Goal: Task Accomplishment & Management: Manage account settings

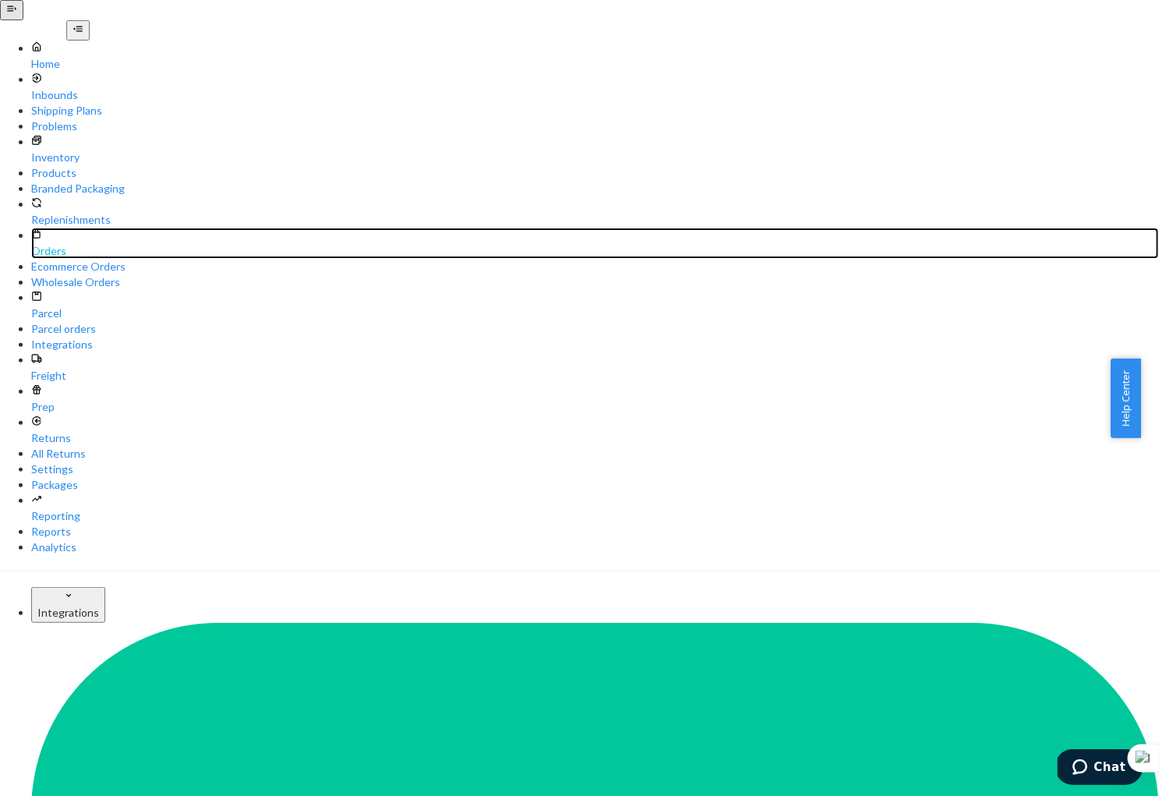
drag, startPoint x: 67, startPoint y: 187, endPoint x: 166, endPoint y: 195, distance: 99.3
click at [67, 243] on div "Orders" at bounding box center [594, 251] width 1127 height 16
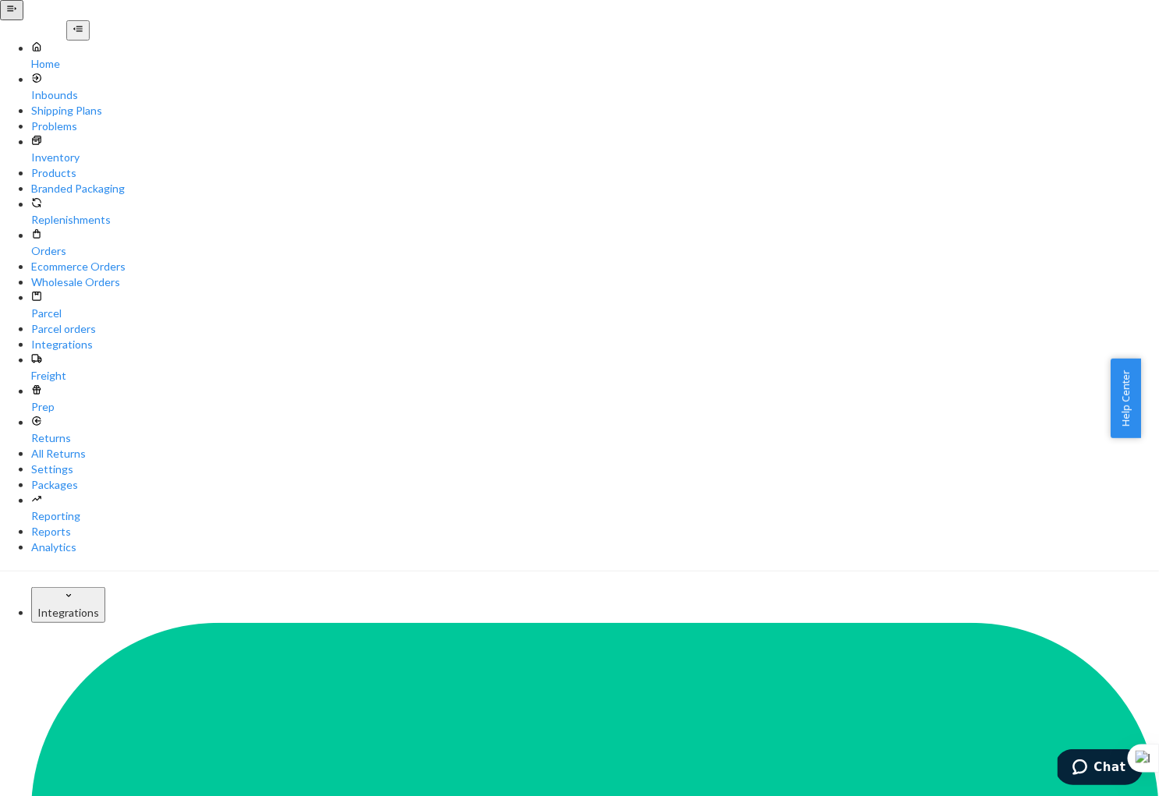
paste input "Kristina Meltzer"
paste input "Camille Moussette"
type input "Camille Moussette"
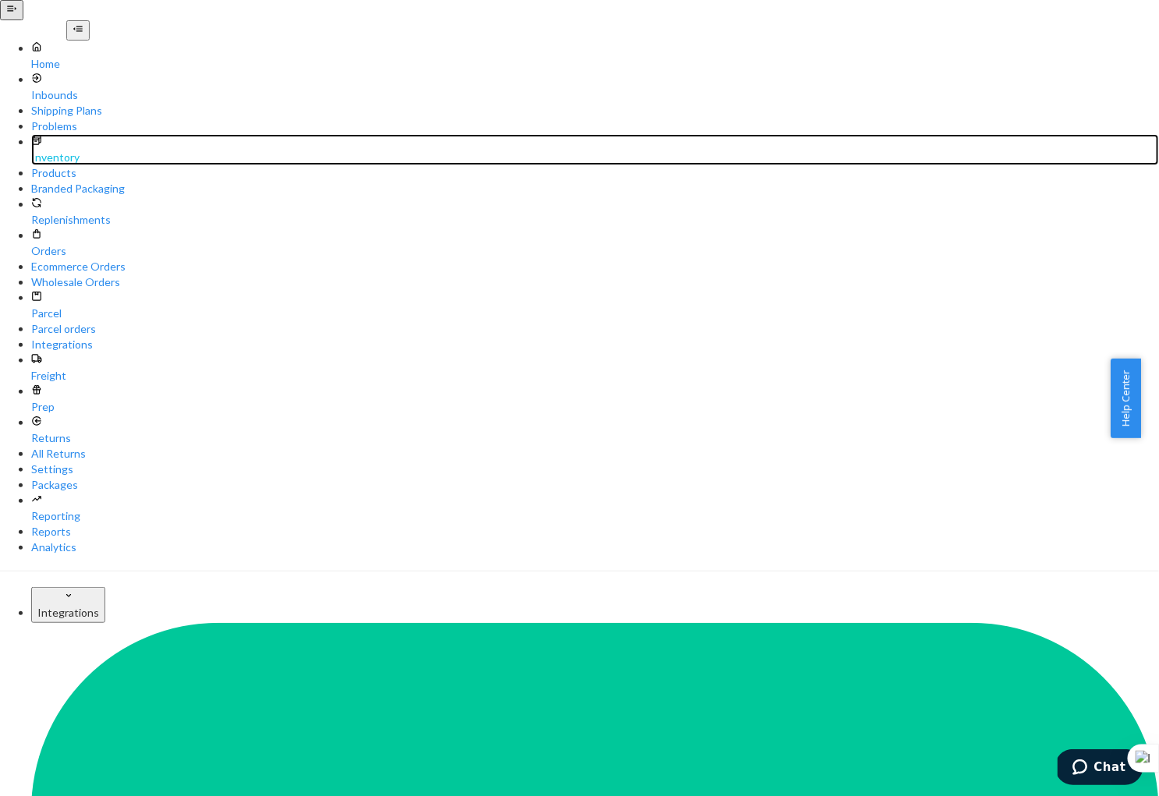
click at [92, 134] on div "Inventory" at bounding box center [594, 149] width 1127 height 31
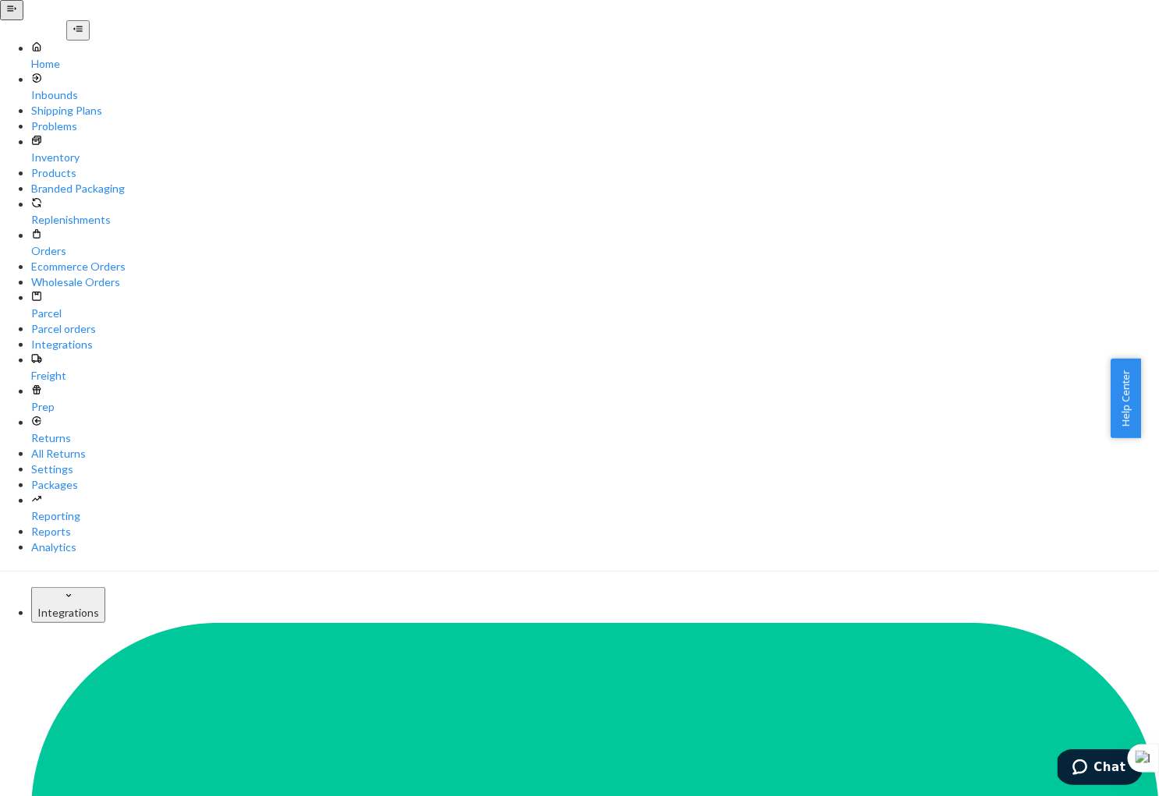
type input "B121015-02"
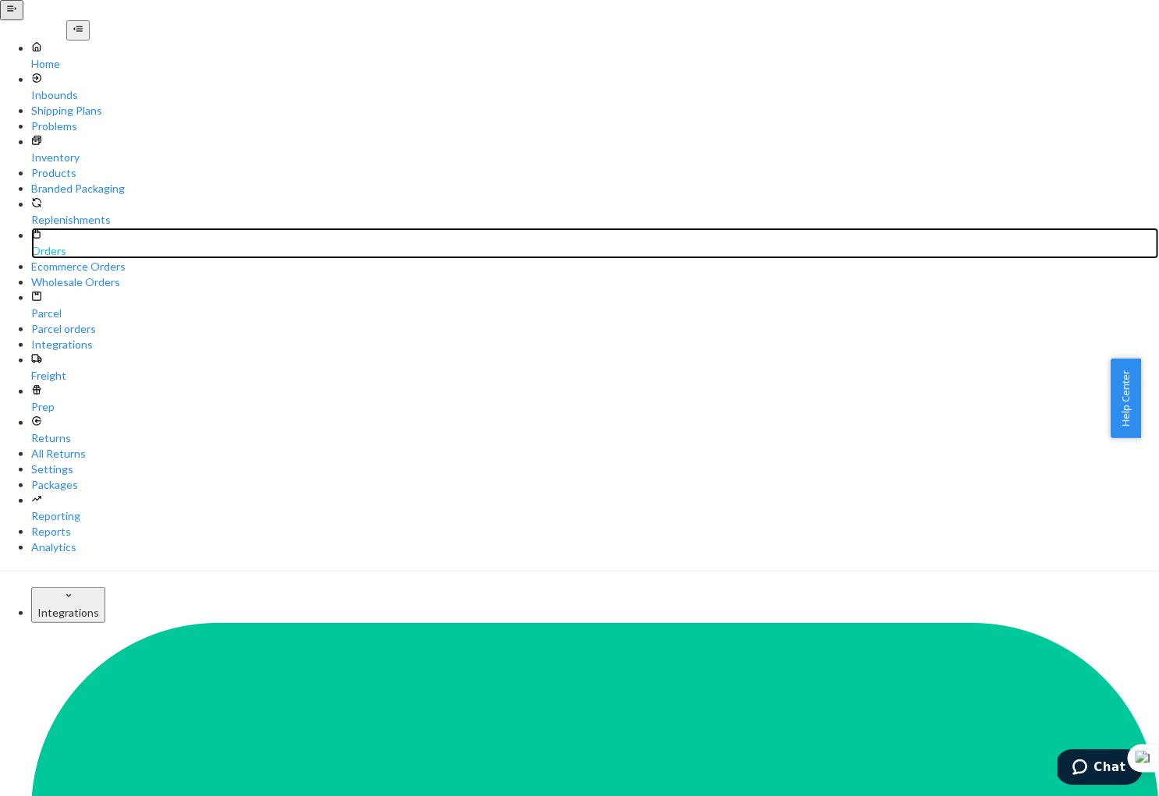
click at [84, 232] on div "Orders" at bounding box center [594, 243] width 1127 height 31
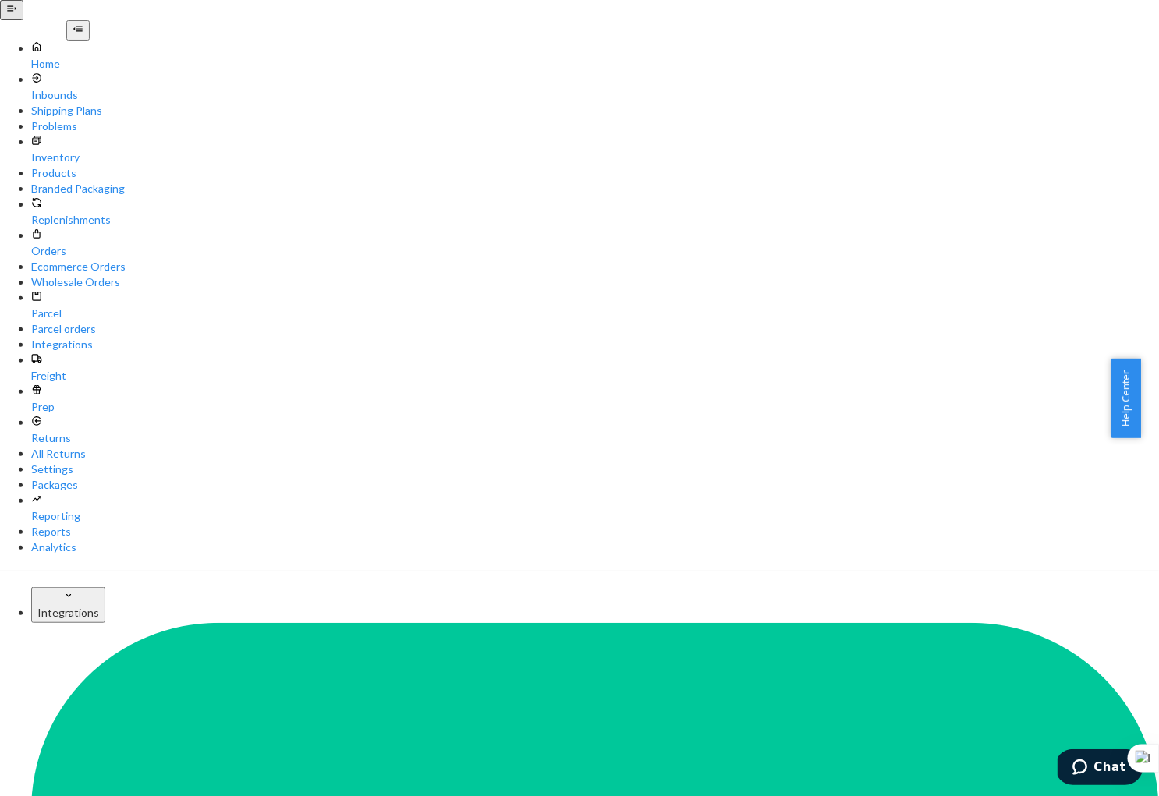
paste input "Julie Hasenhuettl"
type input "Julie Hasenhuettl"
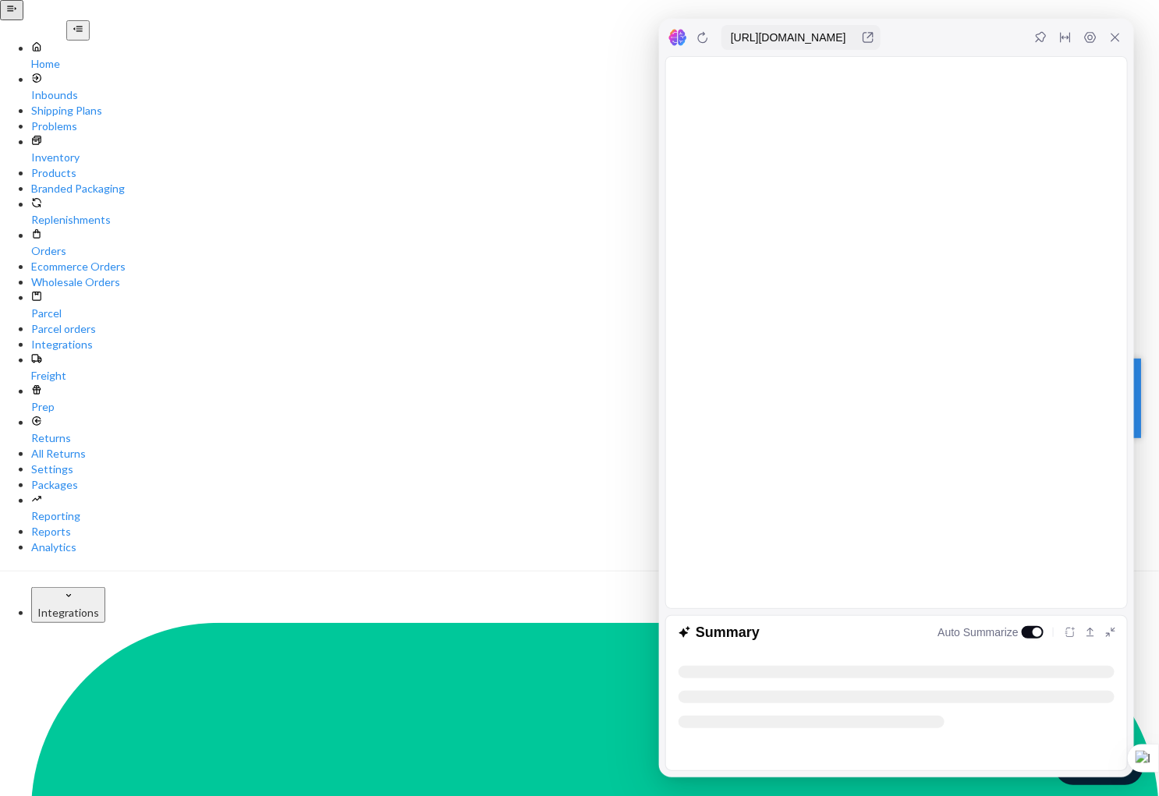
drag, startPoint x: 1113, startPoint y: 41, endPoint x: 929, endPoint y: 51, distance: 184.3
click at [1113, 41] on icon at bounding box center [1115, 37] width 12 height 12
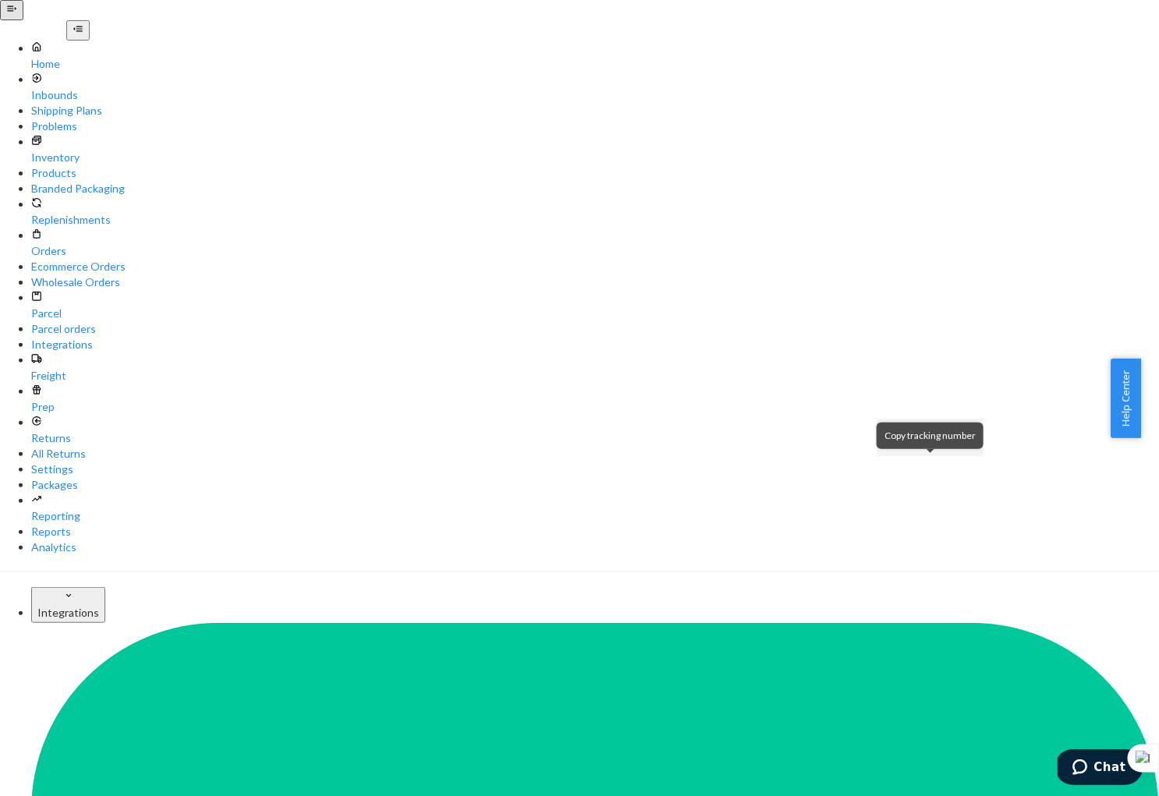
paste input "Mary Al-Khatib"
paste input "Rebecca Prokity"
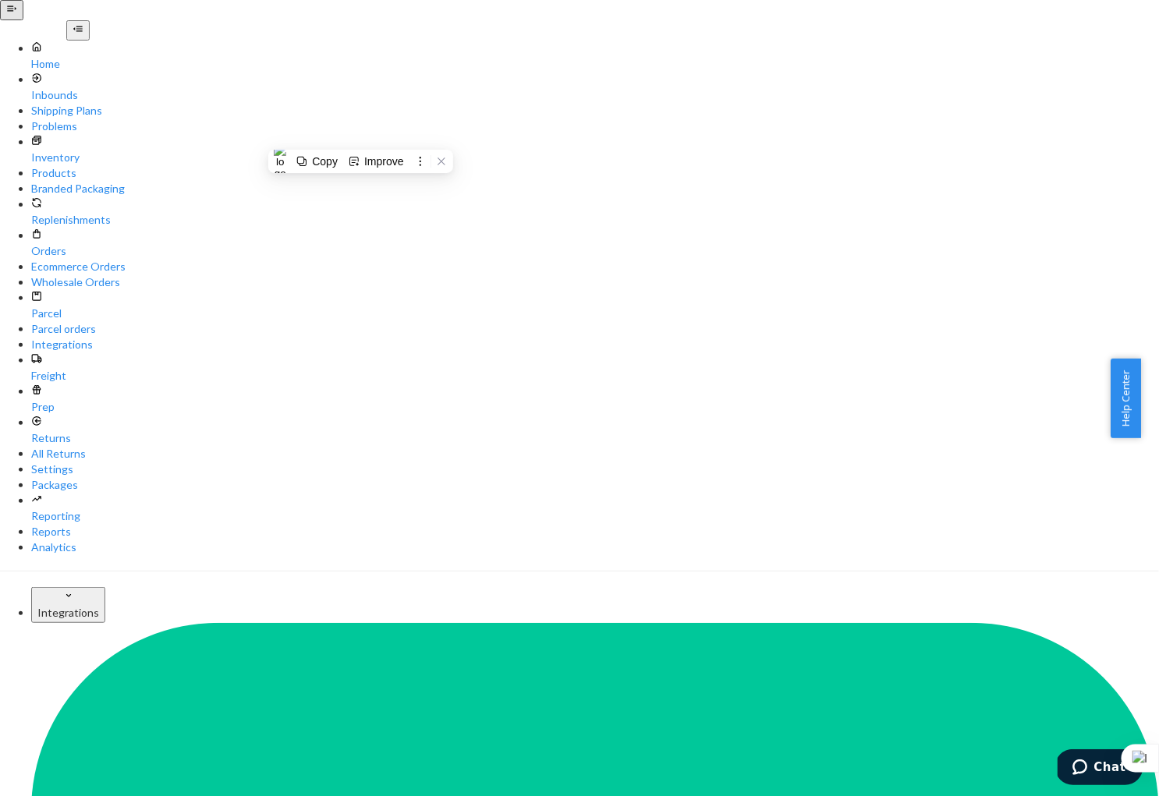
paste input "Sam Gersch"
type input "Sam Gersch"
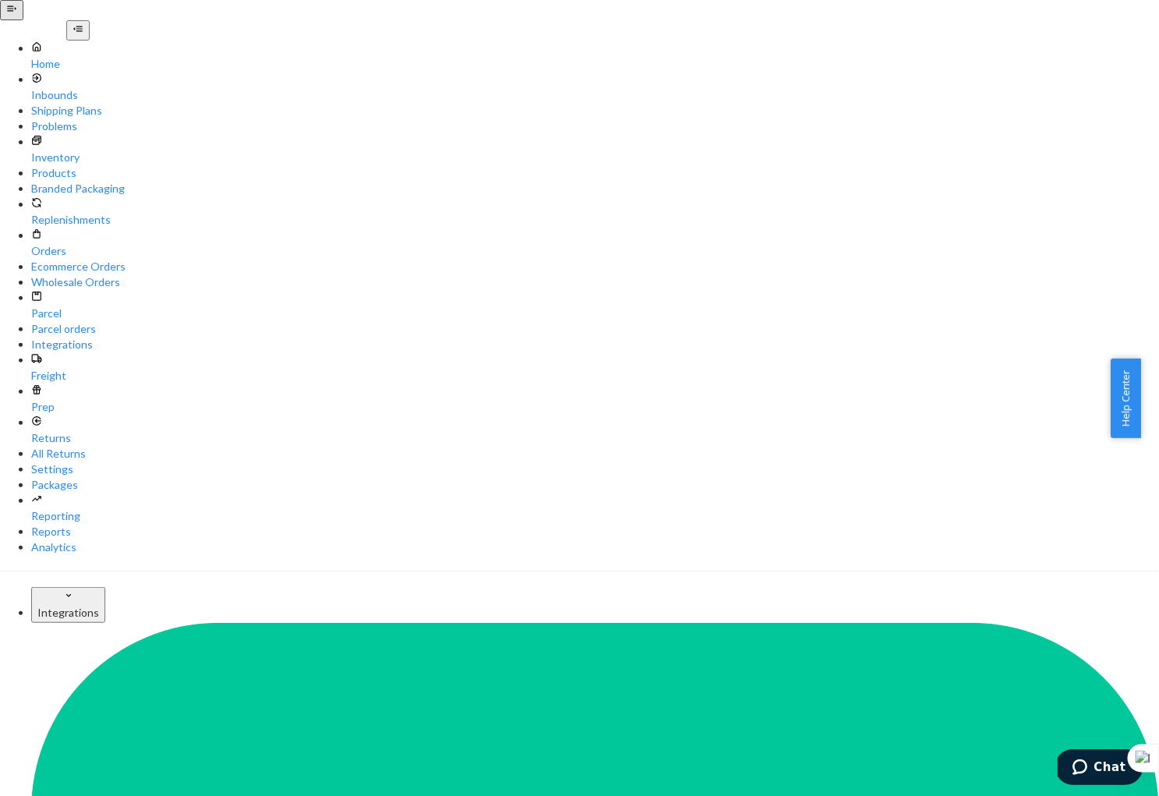
scroll to position [0, 0]
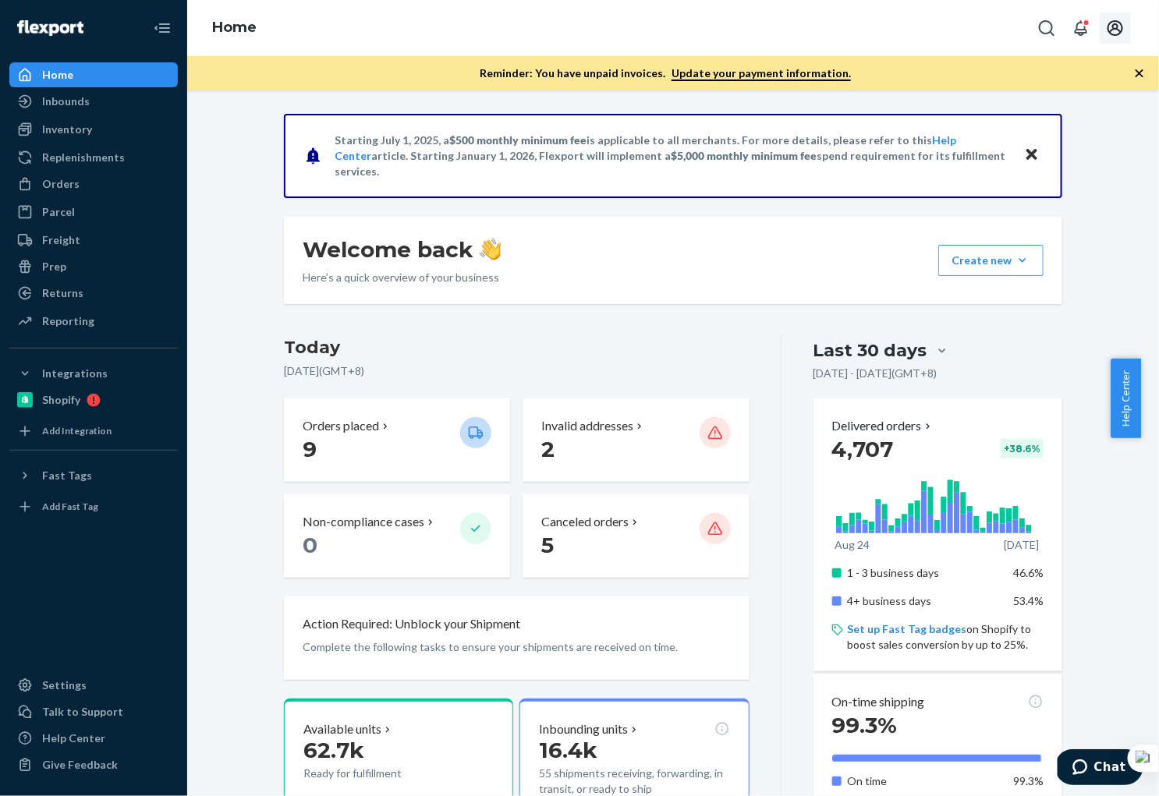
click at [1106, 33] on icon "Open account menu" at bounding box center [1115, 28] width 19 height 19
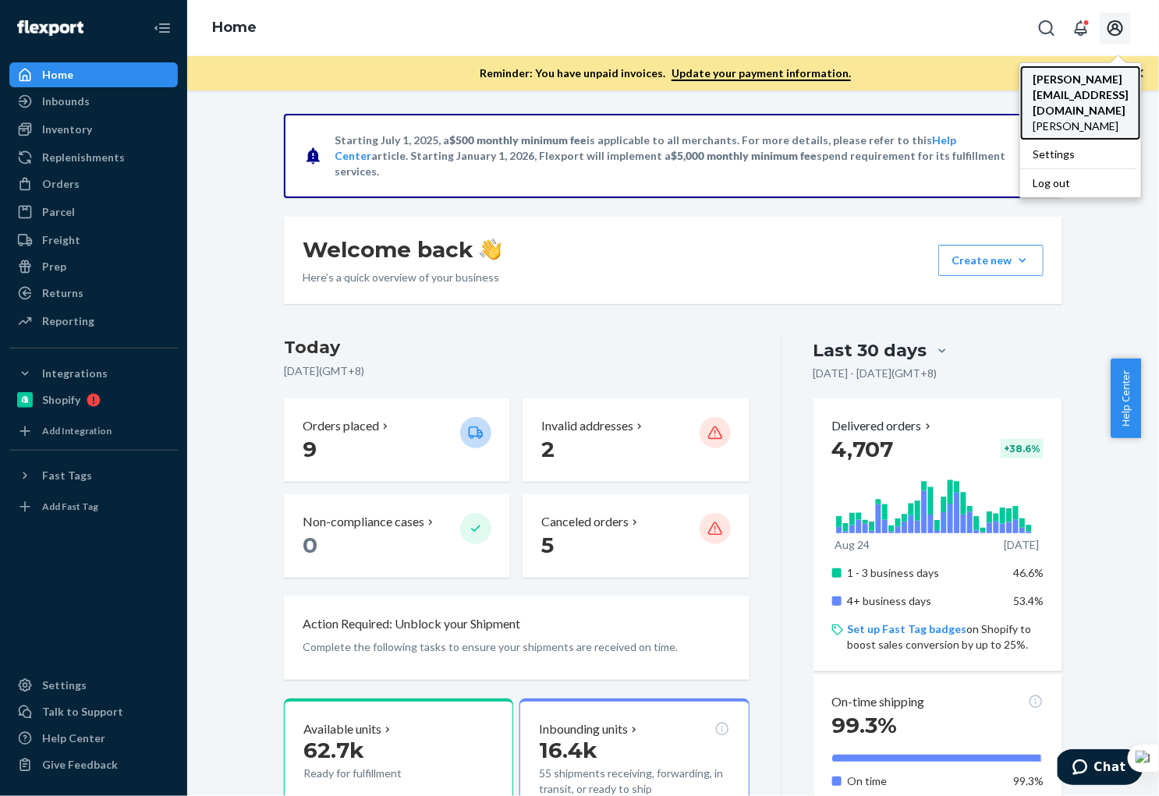
click at [1044, 119] on span "Rael Armedilla" at bounding box center [1080, 127] width 96 height 16
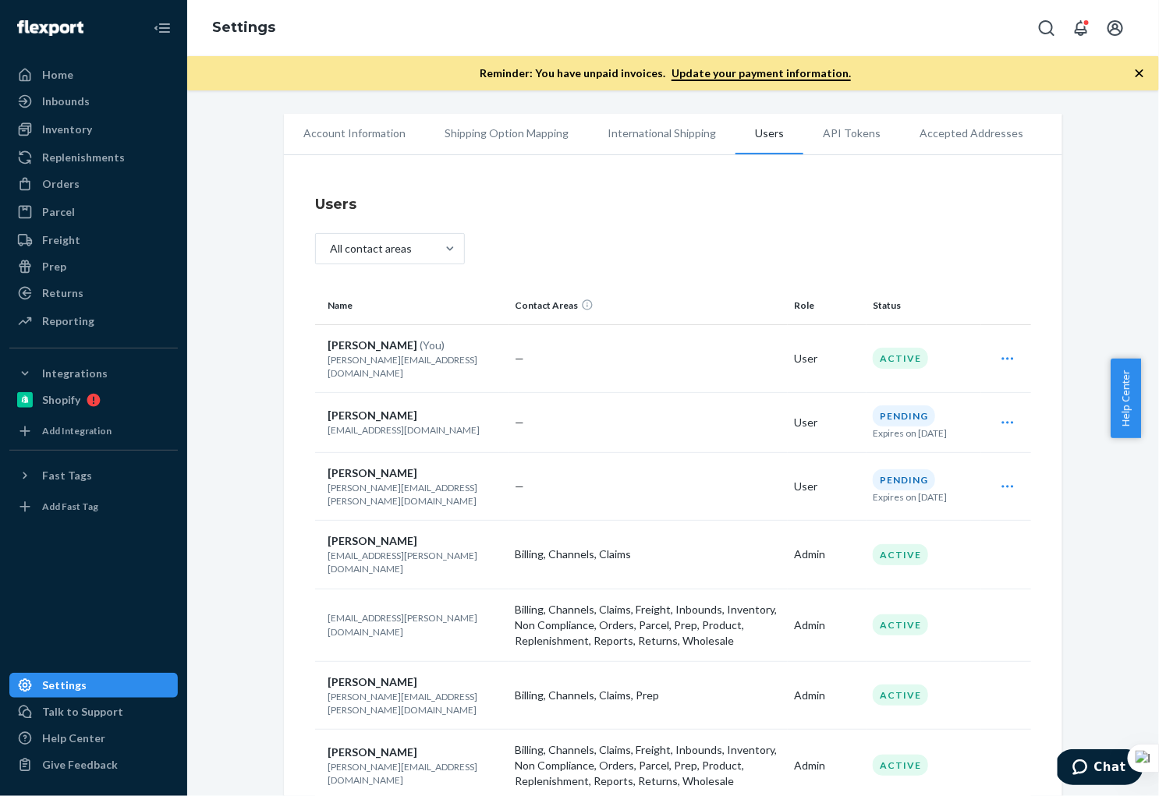
click at [1000, 354] on icon "Open user actions" at bounding box center [1008, 359] width 16 height 16
click at [1114, 30] on icon "Open account menu" at bounding box center [1115, 28] width 19 height 19
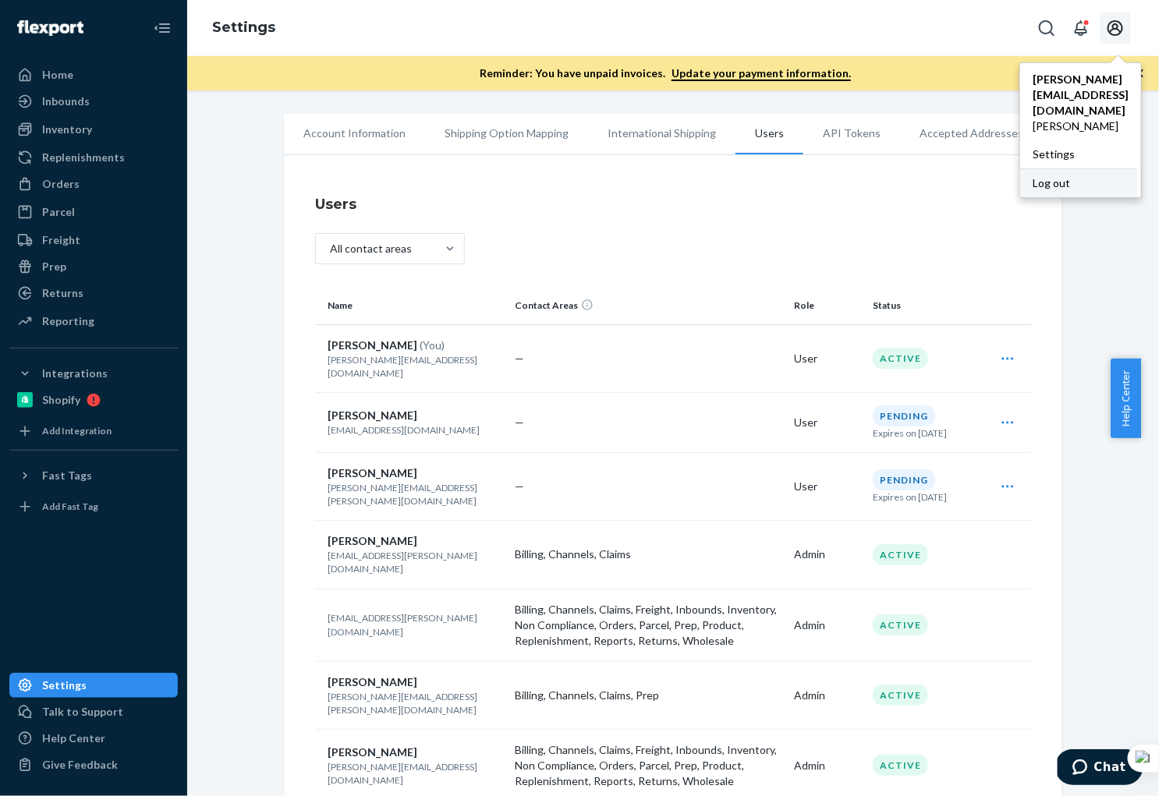
click at [1020, 168] on div "Log out" at bounding box center [1078, 182] width 117 height 29
